Goal: Transaction & Acquisition: Book appointment/travel/reservation

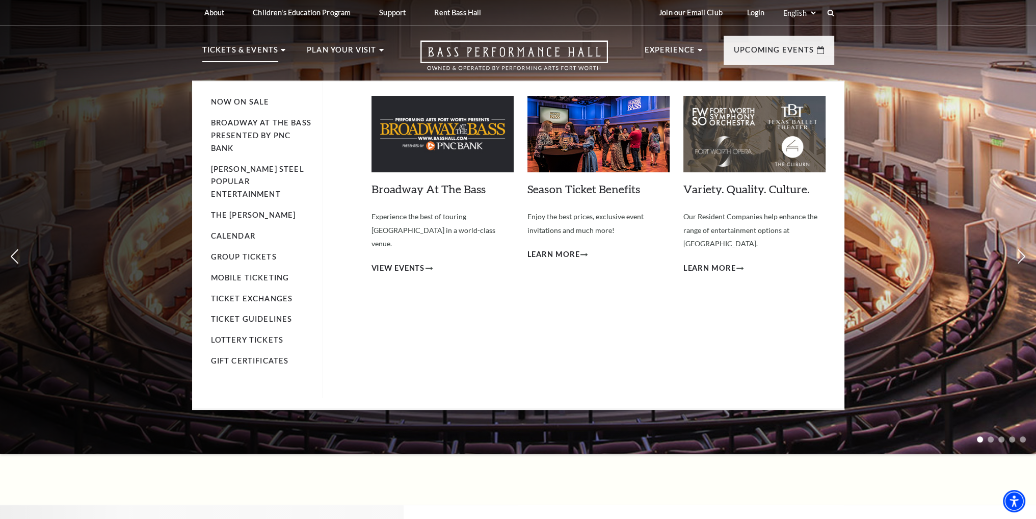
click at [261, 53] on p "Tickets & Events" at bounding box center [240, 53] width 76 height 18
click at [239, 231] on link "Calendar" at bounding box center [233, 235] width 44 height 9
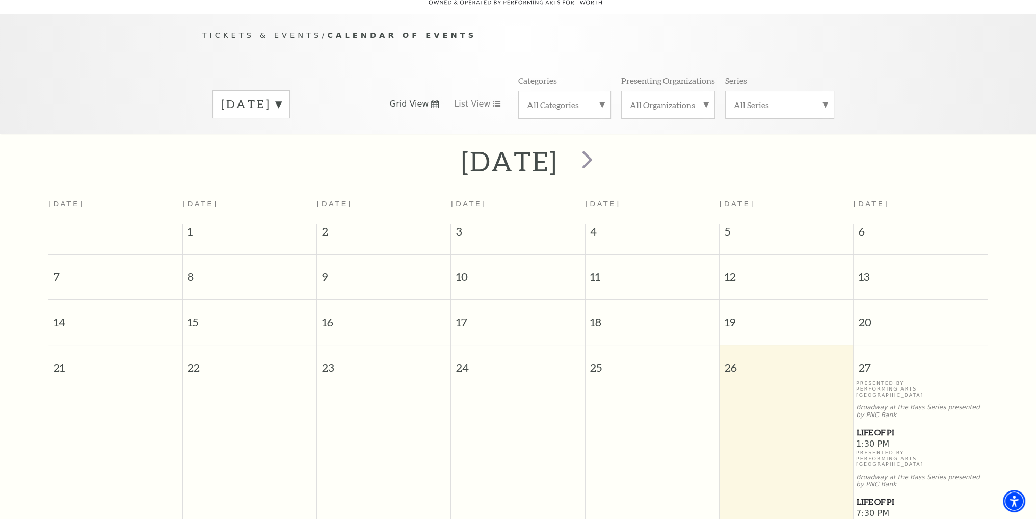
scroll to position [90, 0]
click at [602, 144] on span "next" at bounding box center [587, 158] width 29 height 29
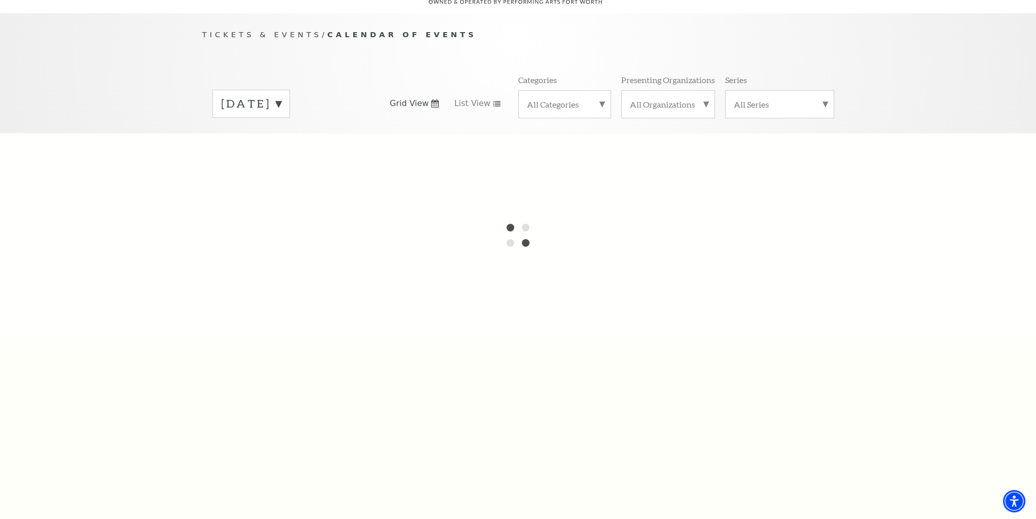
click at [281, 96] on label "September 2025" at bounding box center [251, 104] width 60 height 16
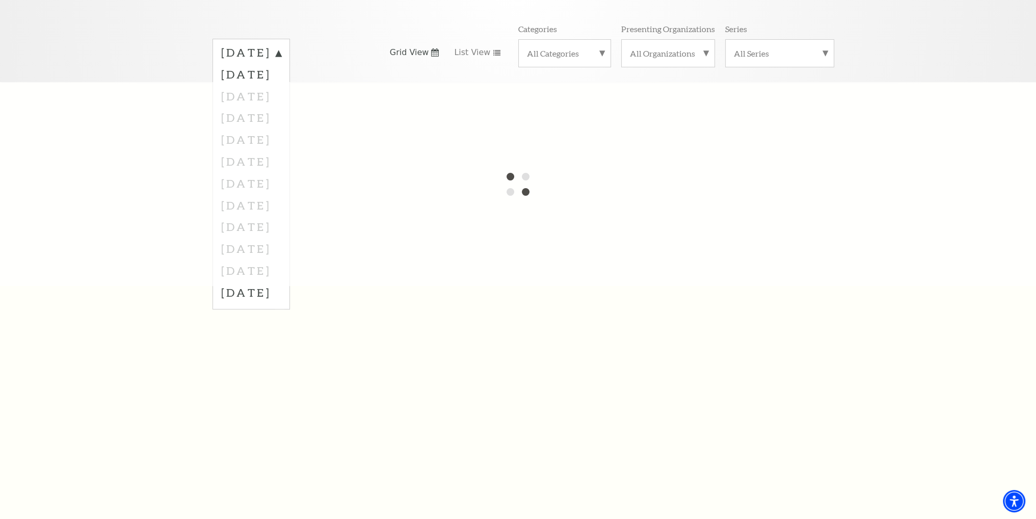
click at [263, 225] on div at bounding box center [518, 184] width 1036 height 204
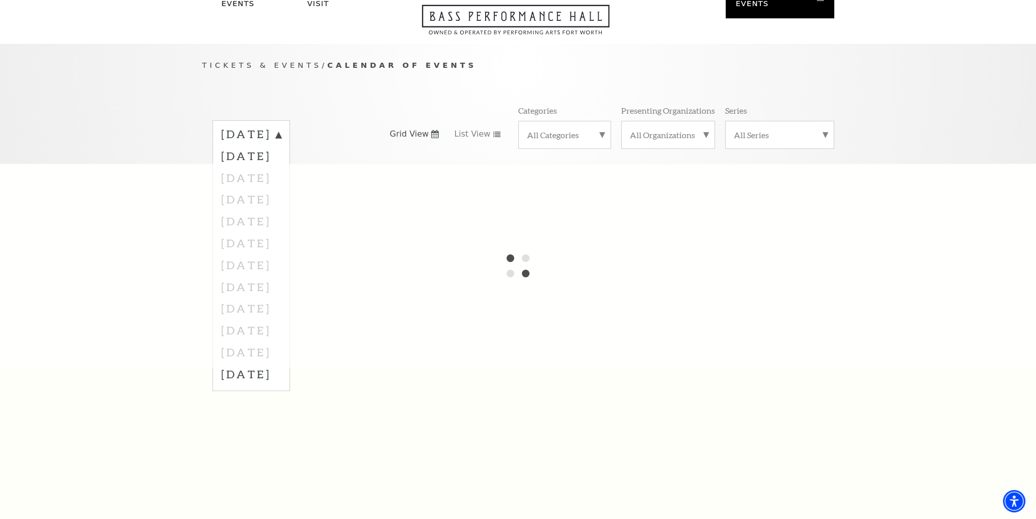
scroll to position [39, 0]
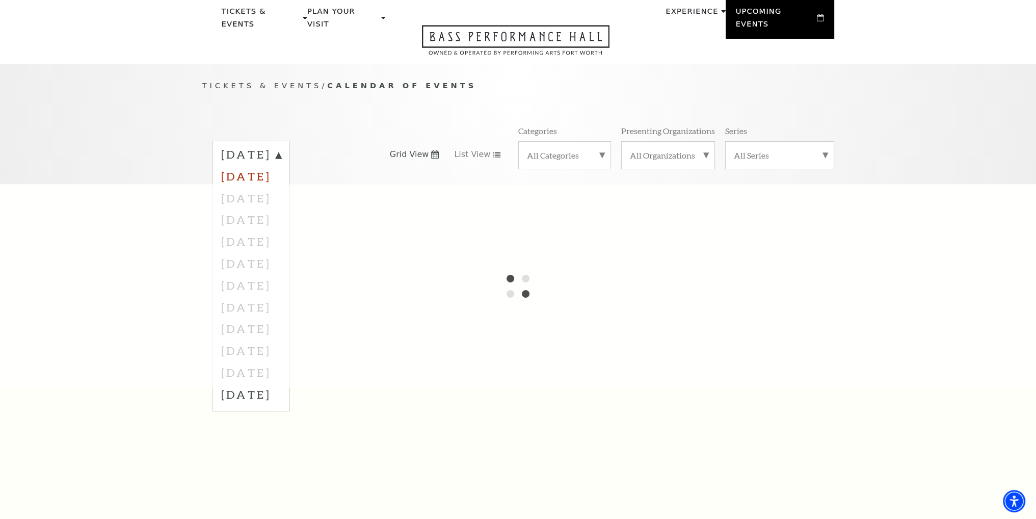
click at [281, 165] on label "October 2025" at bounding box center [251, 176] width 60 height 22
click at [281, 147] on label "September 2025" at bounding box center [251, 155] width 60 height 16
drag, startPoint x: 285, startPoint y: 224, endPoint x: 285, endPoint y: 233, distance: 9.2
click at [285, 230] on div at bounding box center [518, 286] width 1036 height 204
click at [281, 275] on div at bounding box center [518, 286] width 1036 height 204
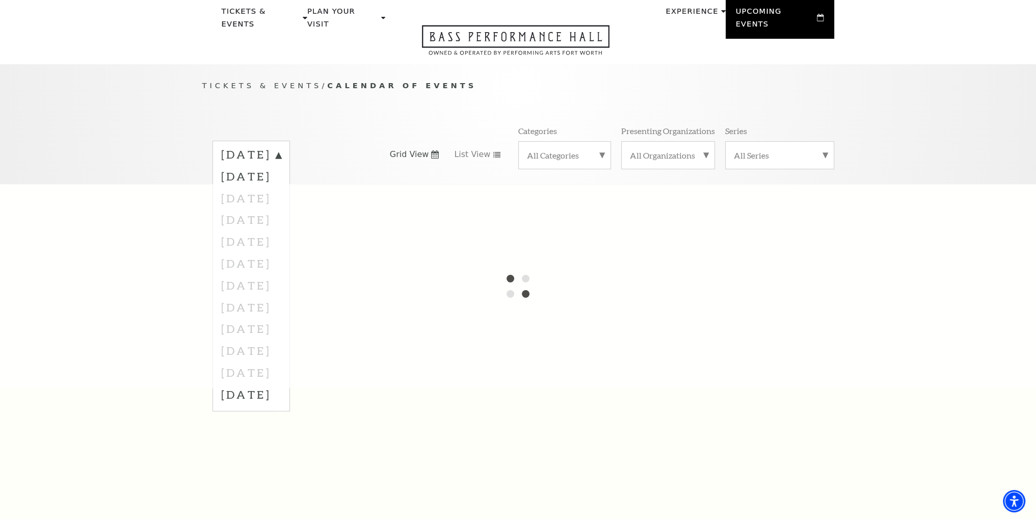
click at [281, 304] on div at bounding box center [518, 286] width 1036 height 204
click at [281, 295] on div at bounding box center [518, 286] width 1036 height 204
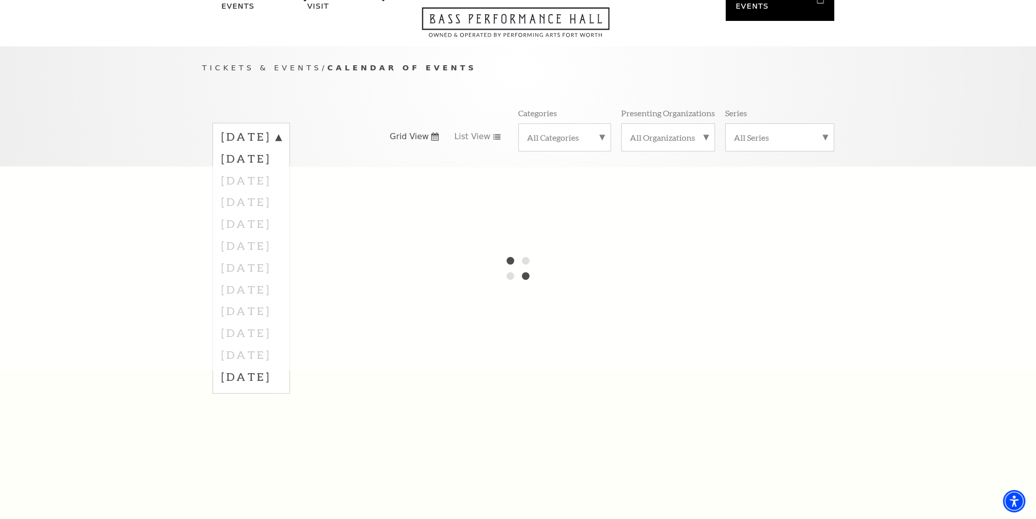
scroll to position [0, 0]
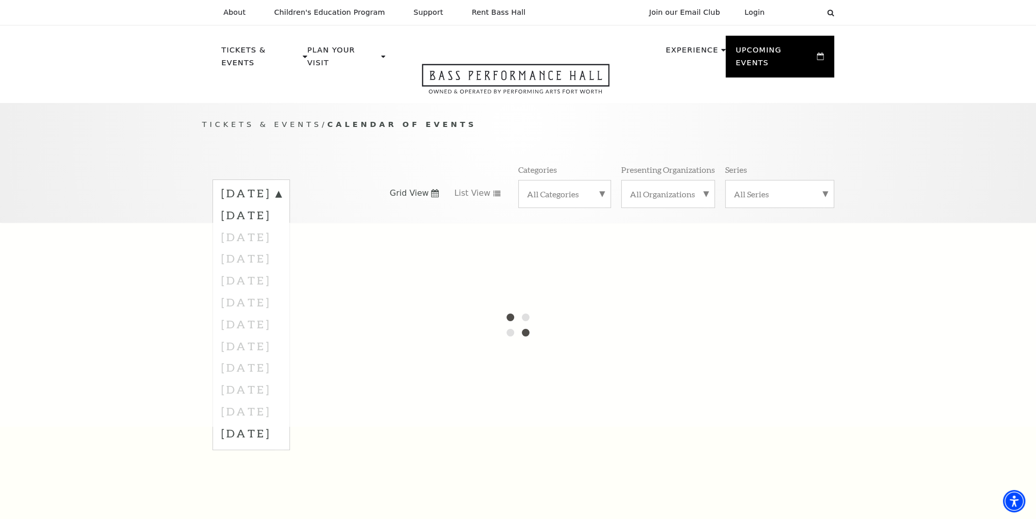
click at [506, 118] on p "Tickets & Events / Calendar of Events" at bounding box center [518, 124] width 632 height 13
click at [531, 64] on icon "Open this option" at bounding box center [515, 79] width 187 height 30
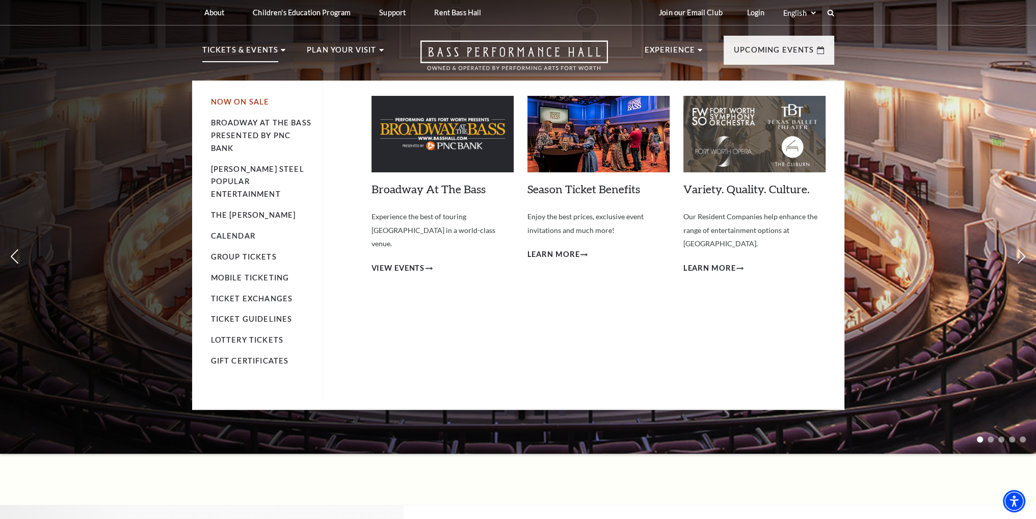
click at [249, 102] on link "Now On Sale" at bounding box center [240, 101] width 59 height 9
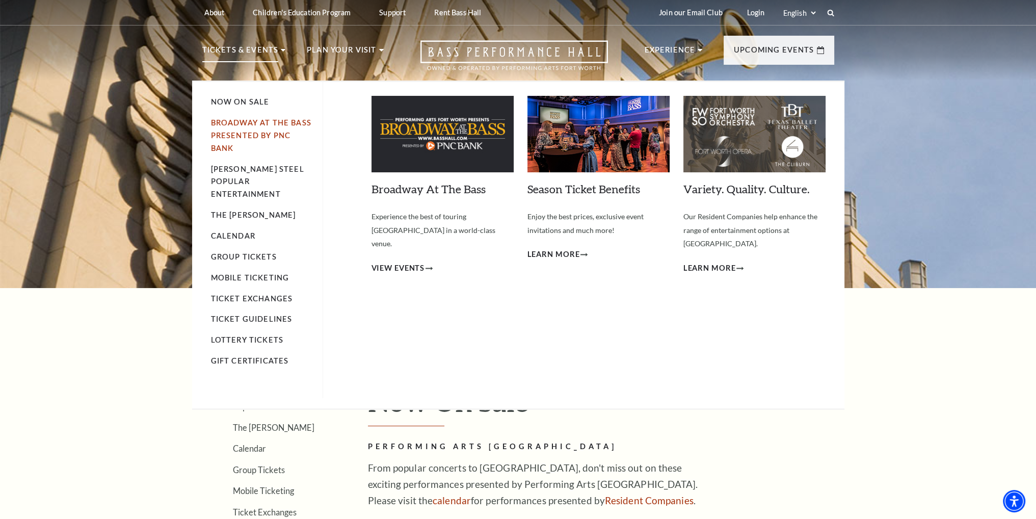
click at [264, 132] on link "Broadway At The Bass presented by PNC Bank" at bounding box center [261, 135] width 100 height 34
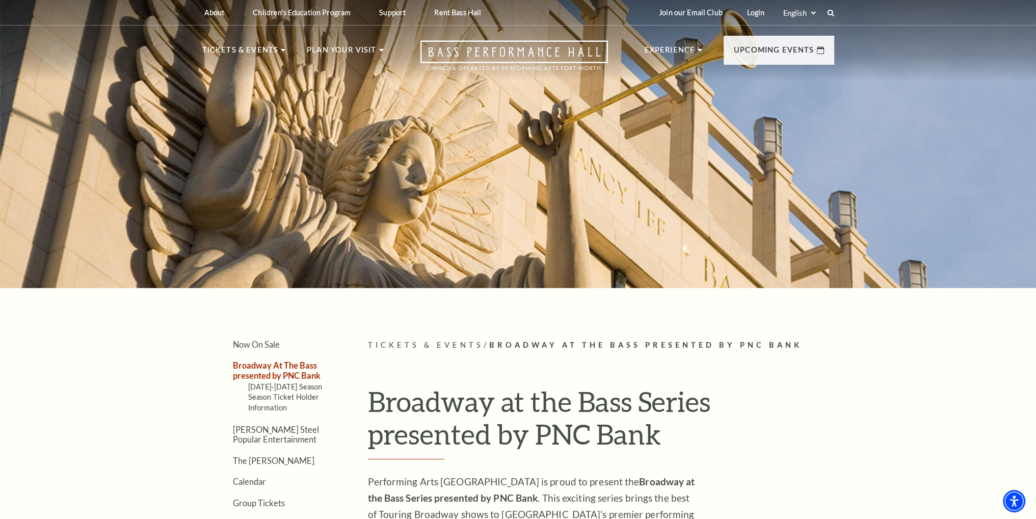
click at [194, 367] on div "Now On Sale Broadway At The Bass presented by PNC Bank [DATE]-[DATE] Season Sea…" at bounding box center [518, 495] width 652 height 312
